Goal: Navigation & Orientation: Understand site structure

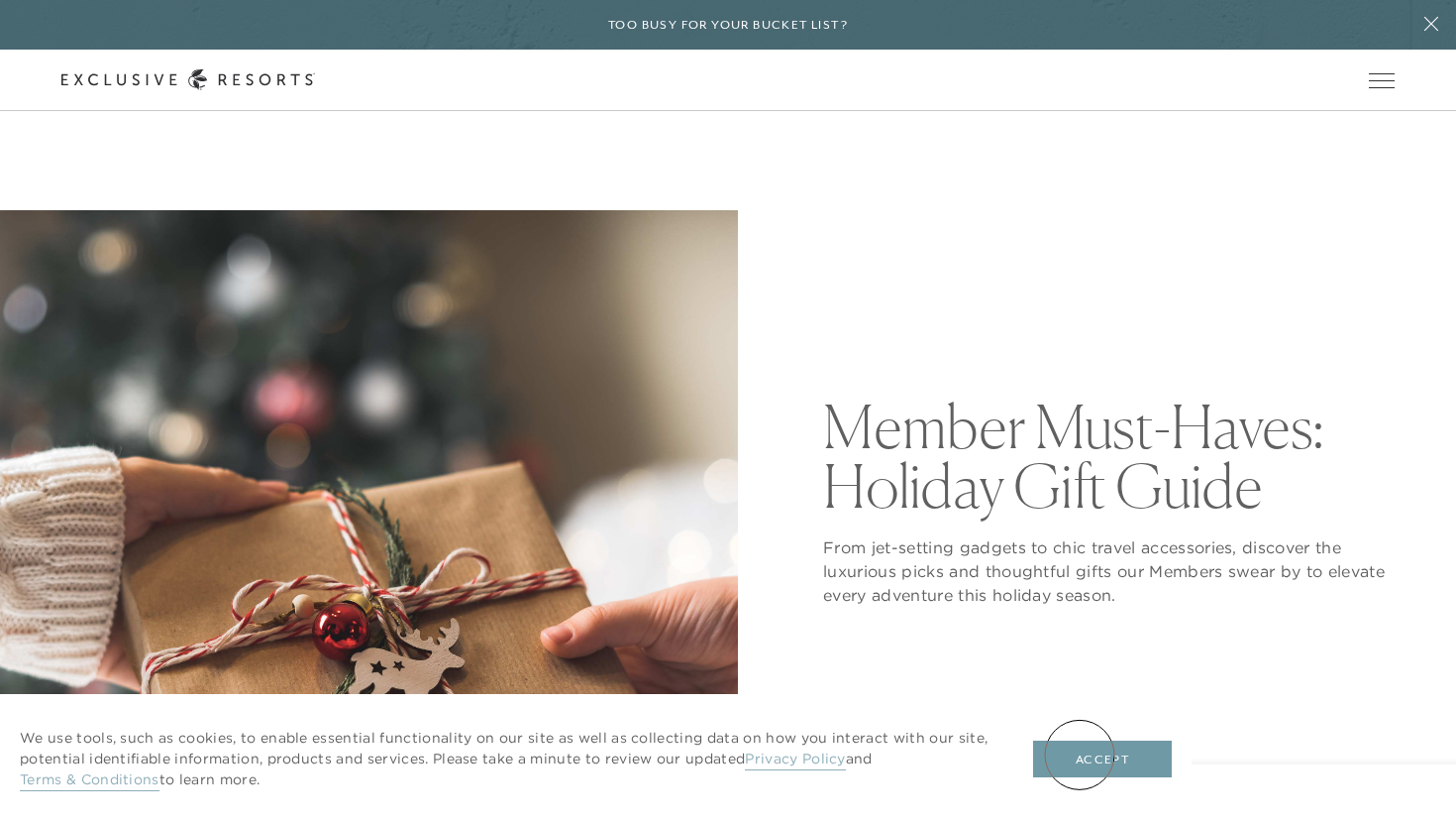
click at [1080, 755] on button "Accept" at bounding box center [1103, 760] width 139 height 38
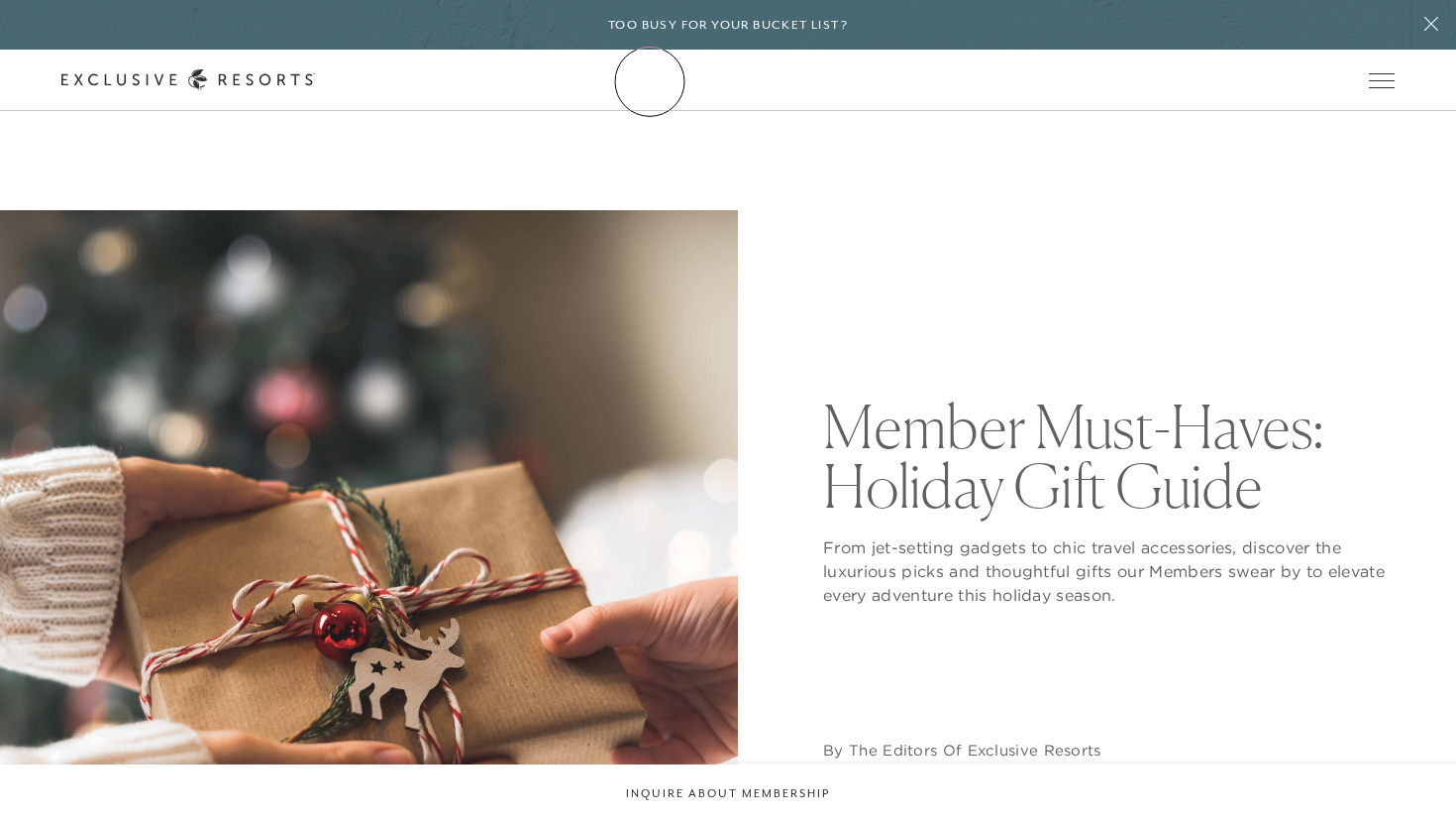
click at [315, 81] on icon at bounding box center [188, 79] width 254 height 21
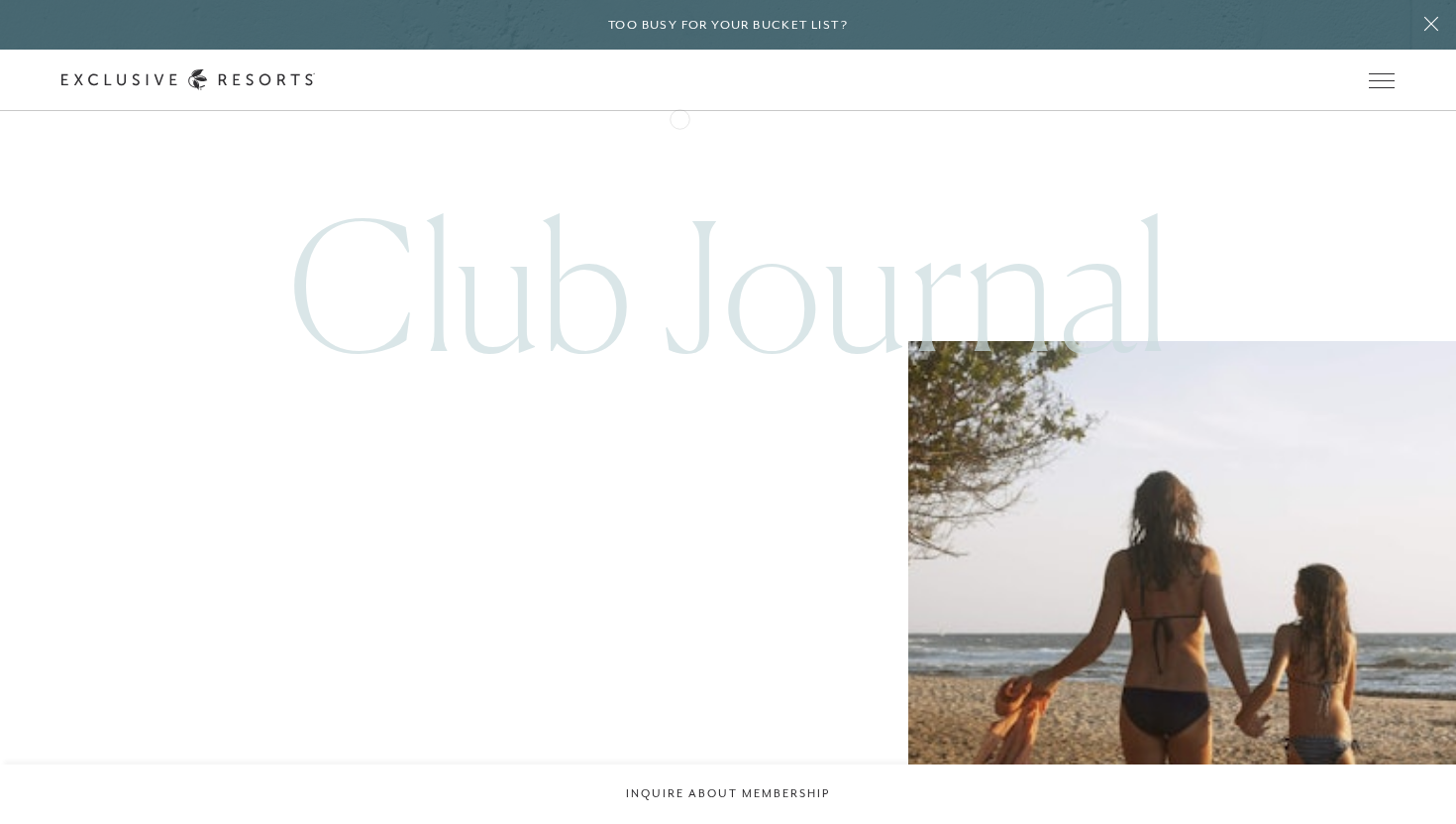
scroll to position [8064, 0]
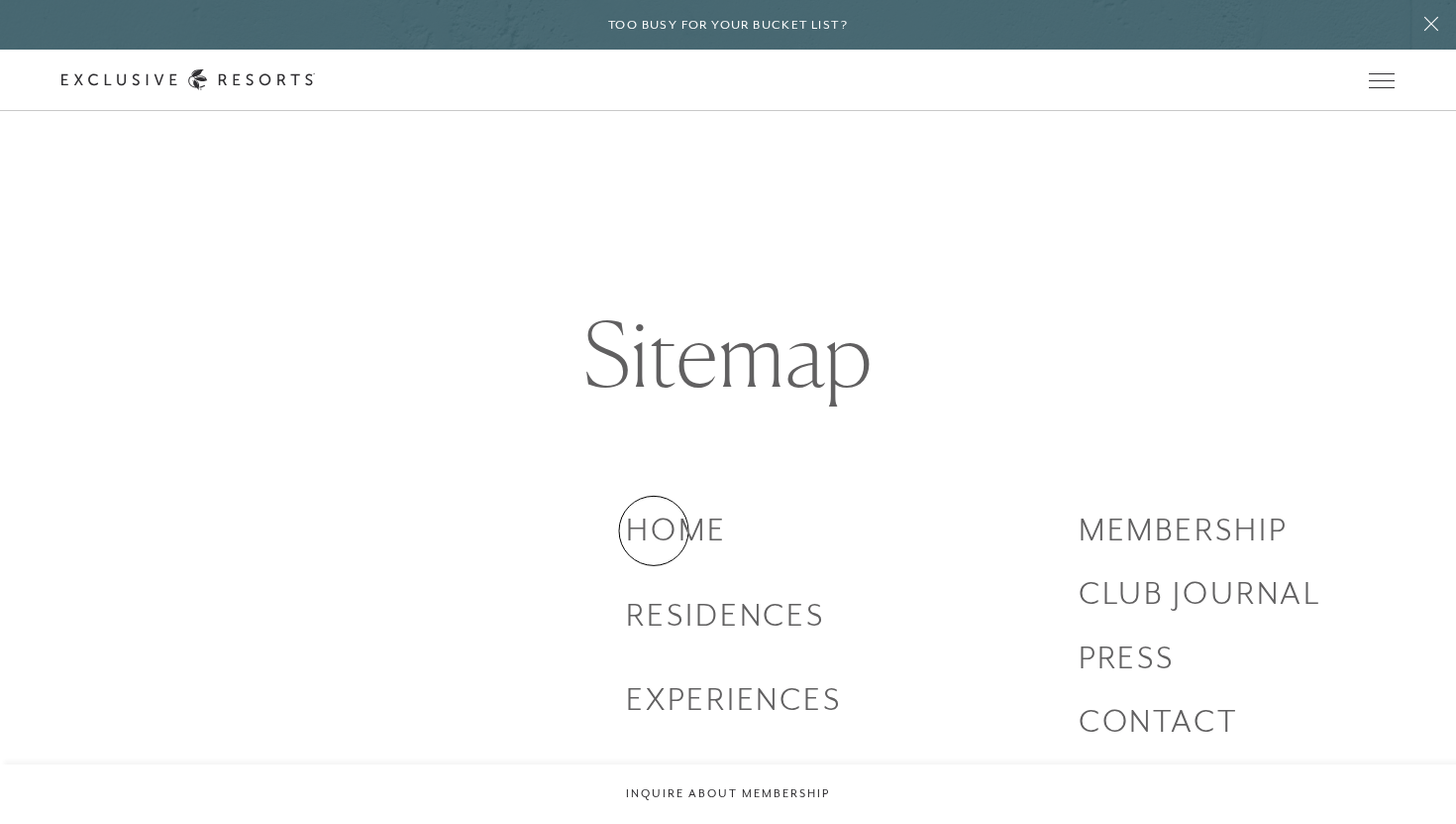
click at [654, 530] on h3 "Home" at bounding box center [852, 530] width 452 height 44
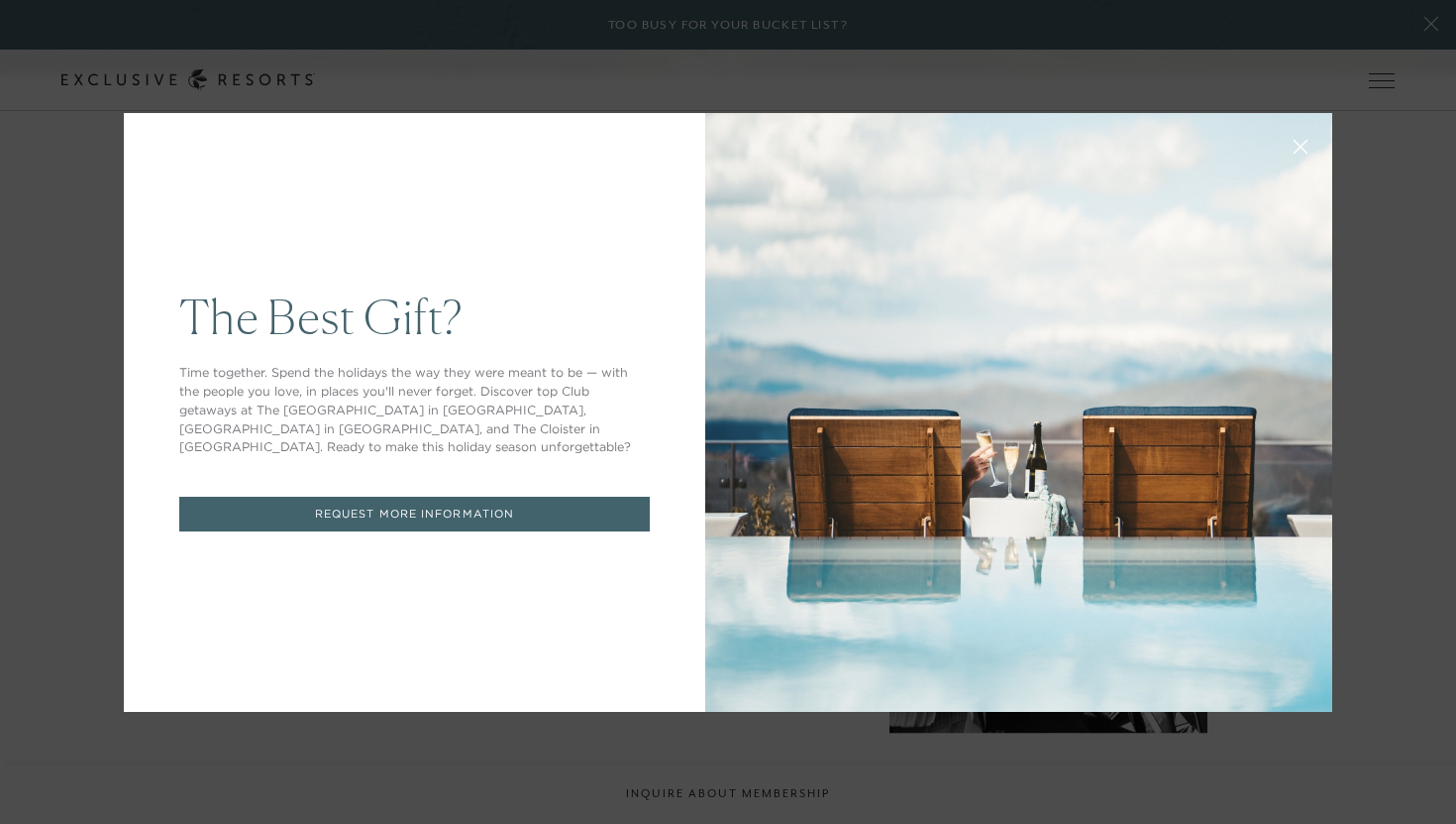
click at [1309, 153] on button at bounding box center [1300, 145] width 48 height 48
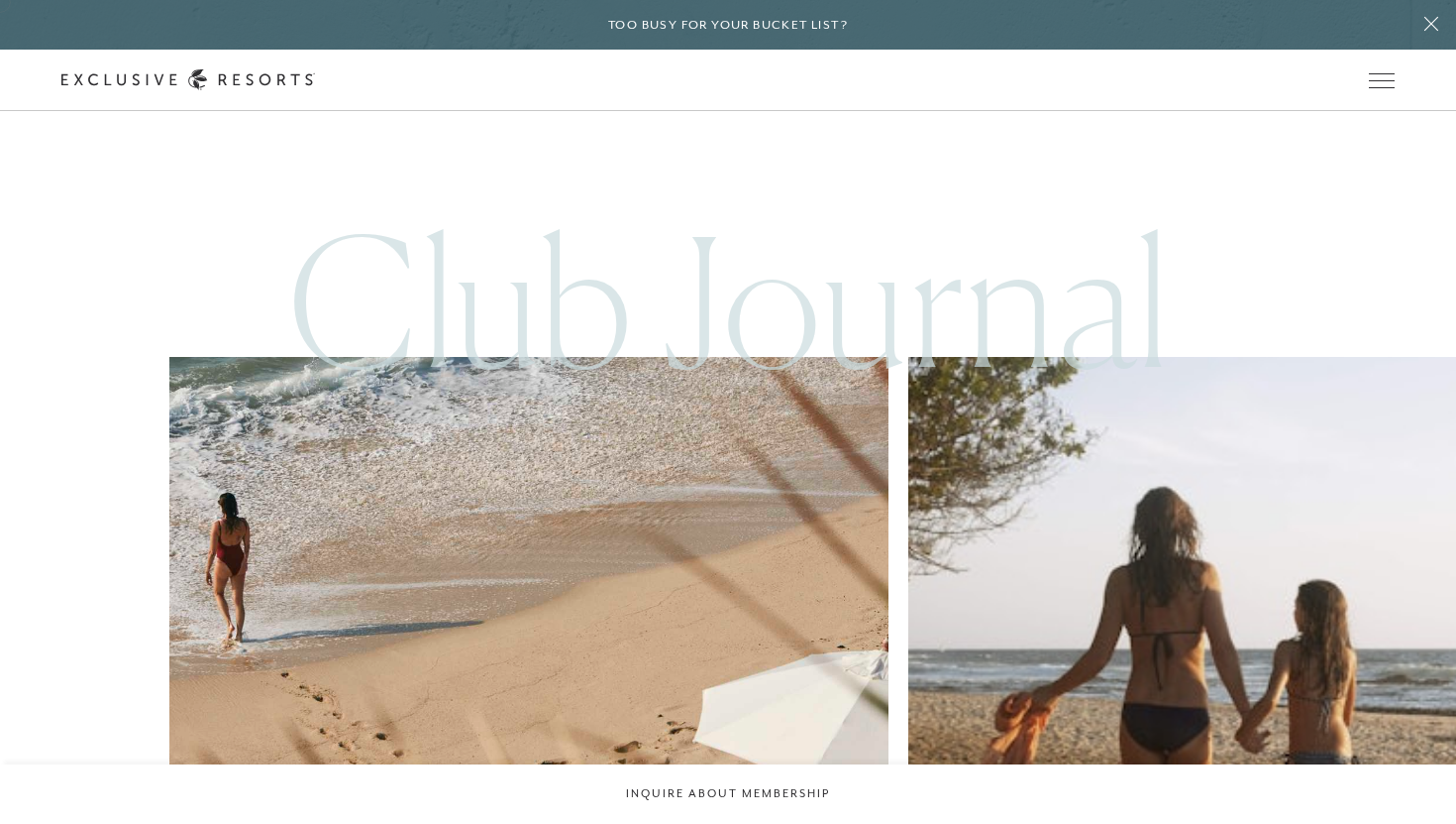
scroll to position [8064, 0]
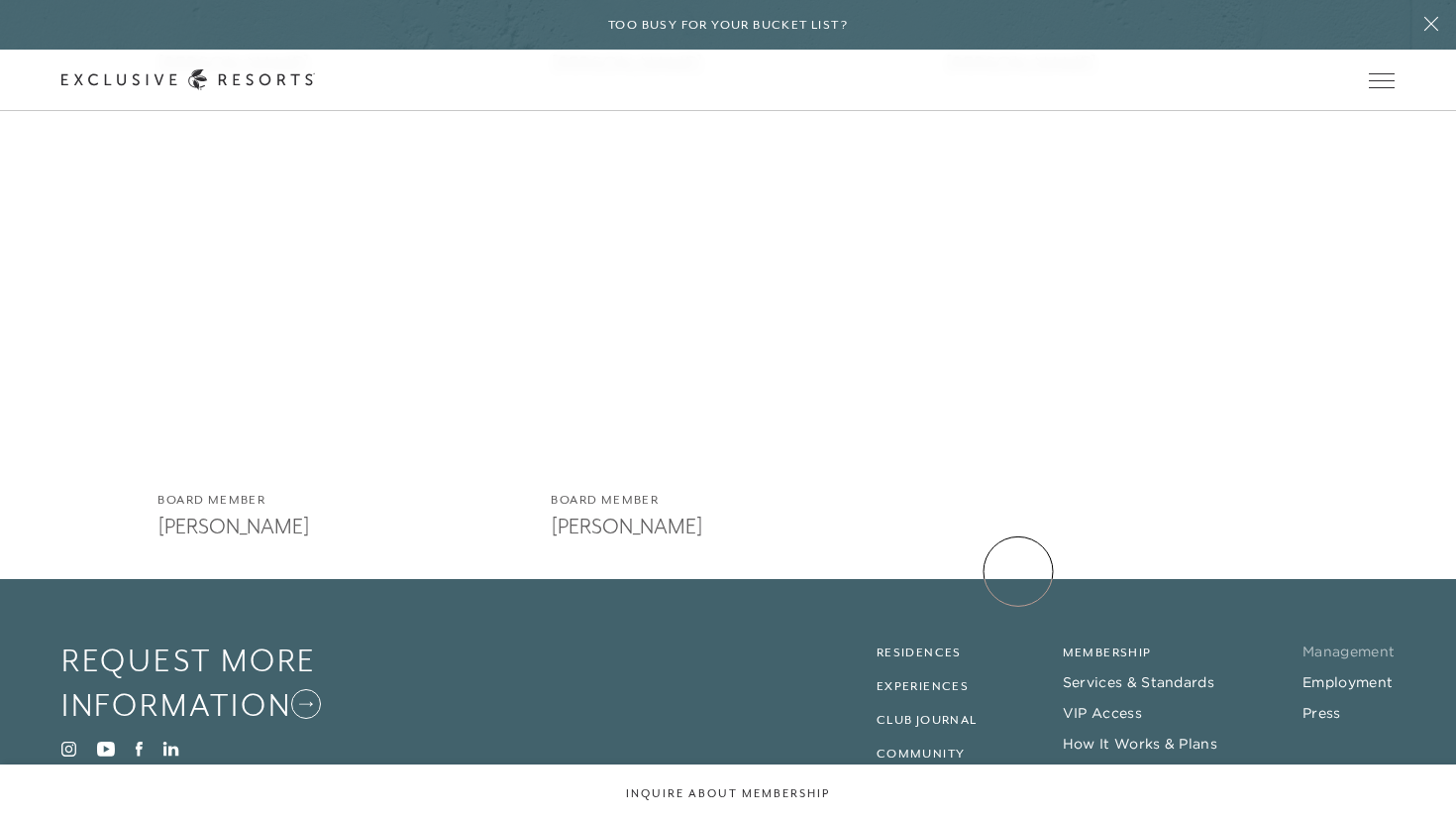
scroll to position [4514, 0]
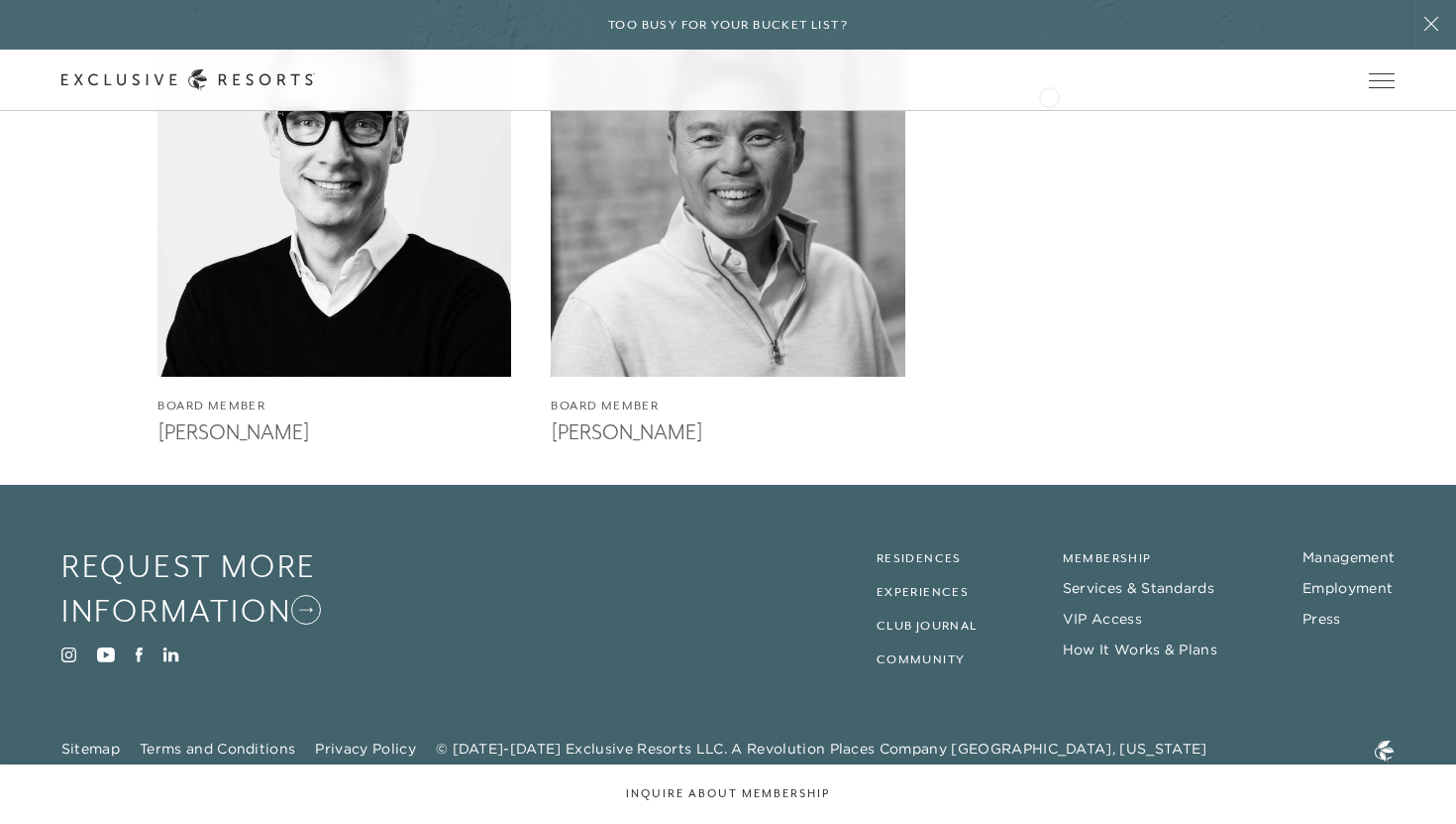
click at [1056, 111] on header "Skip to main content Too busy for your bucket list? Not a bucket list. A bluepr…" at bounding box center [728, 56] width 1456 height 111
